Goal: Book appointment/travel/reservation

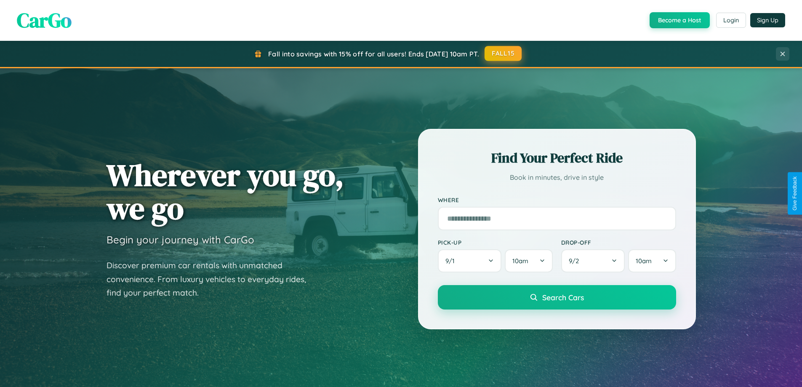
click at [504, 53] on button "FALL15" at bounding box center [503, 53] width 37 height 15
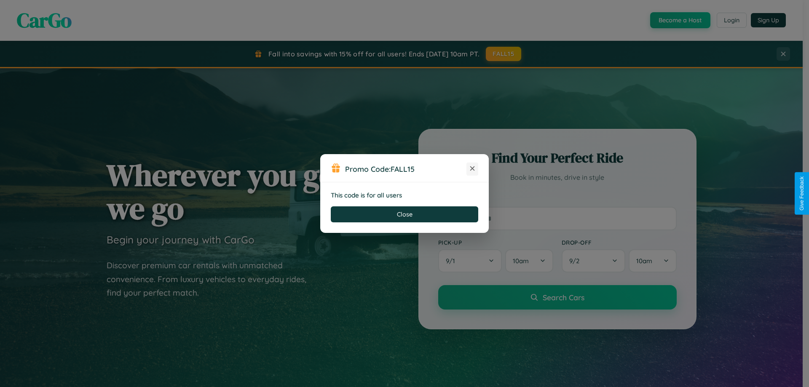
click at [472, 169] on icon at bounding box center [472, 168] width 8 height 8
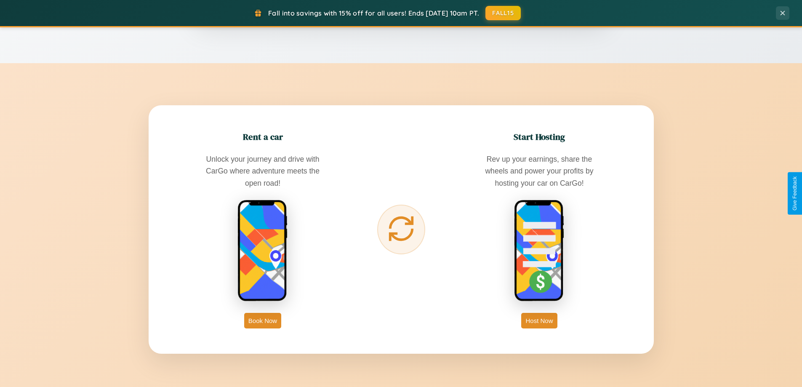
scroll to position [1353, 0]
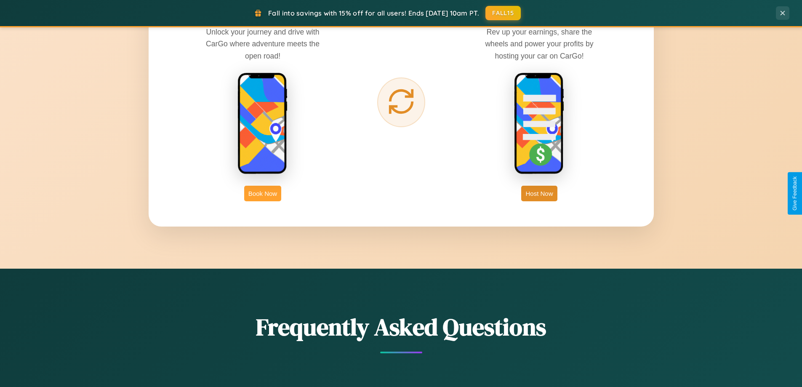
click at [263, 193] on button "Book Now" at bounding box center [262, 194] width 37 height 16
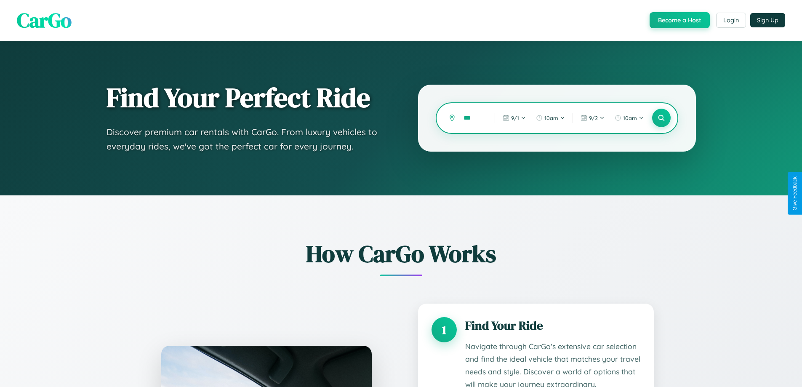
scroll to position [702, 0]
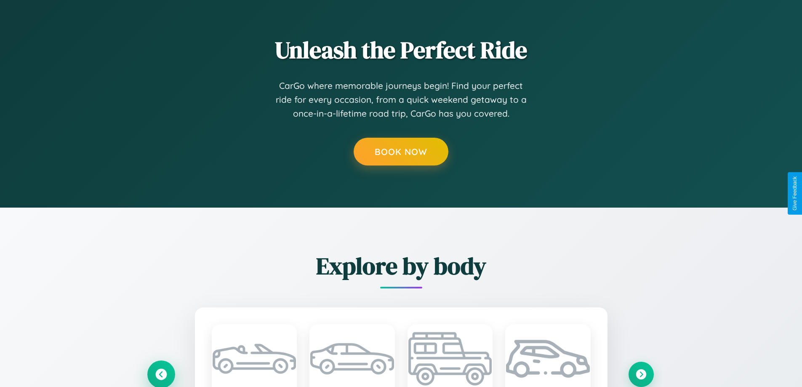
click at [161, 374] on icon at bounding box center [160, 374] width 11 height 11
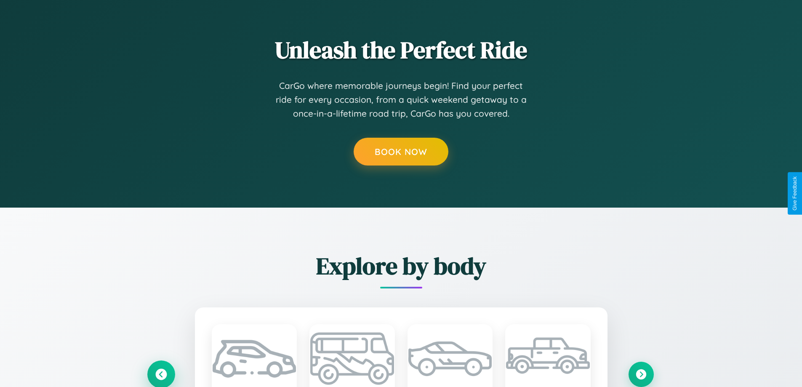
type input "*****"
